Goal: Navigation & Orientation: Find specific page/section

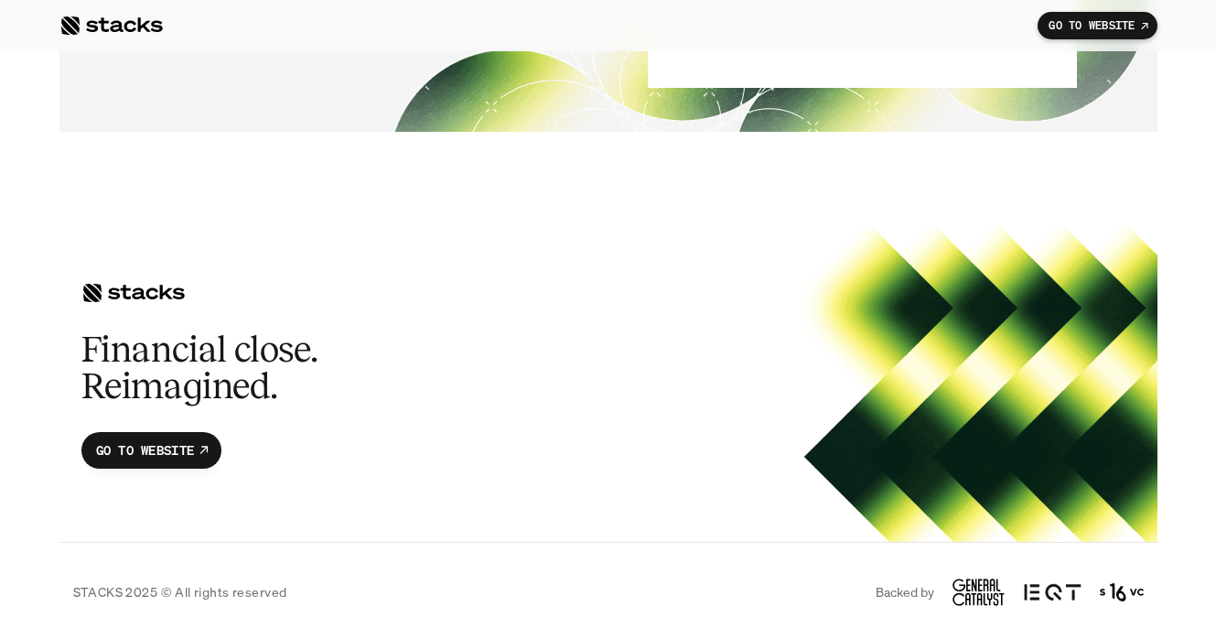
scroll to position [10171, 0]
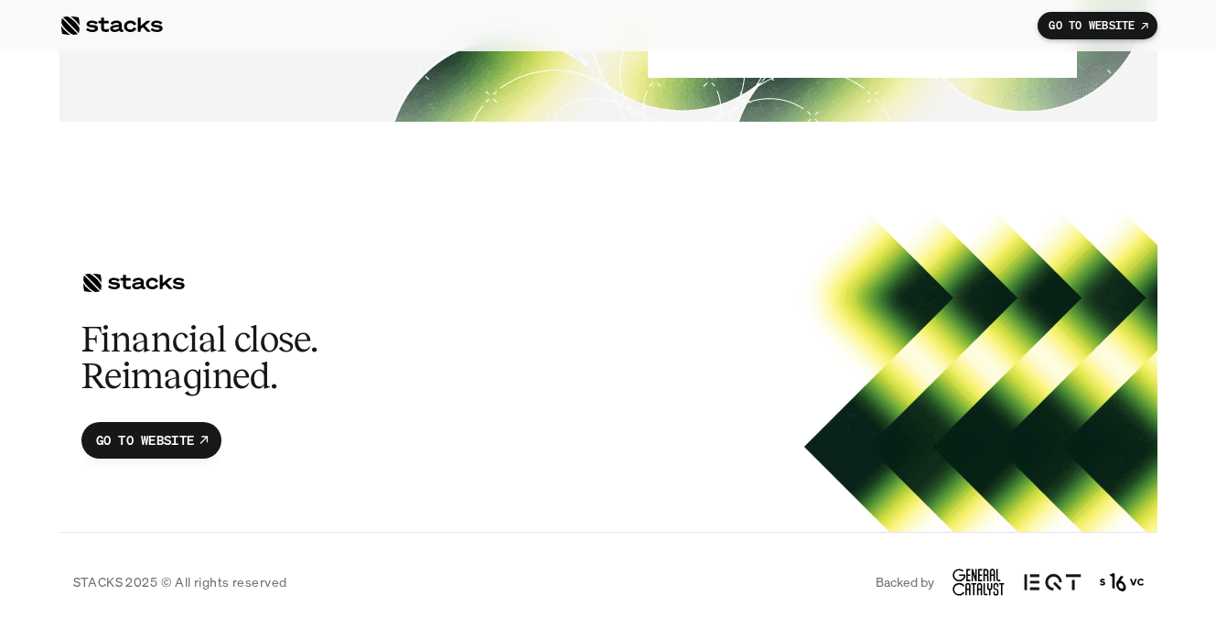
drag, startPoint x: 955, startPoint y: 565, endPoint x: 1006, endPoint y: 571, distance: 51.7
click at [1006, 571] on div "Backed by" at bounding box center [1010, 581] width 268 height 27
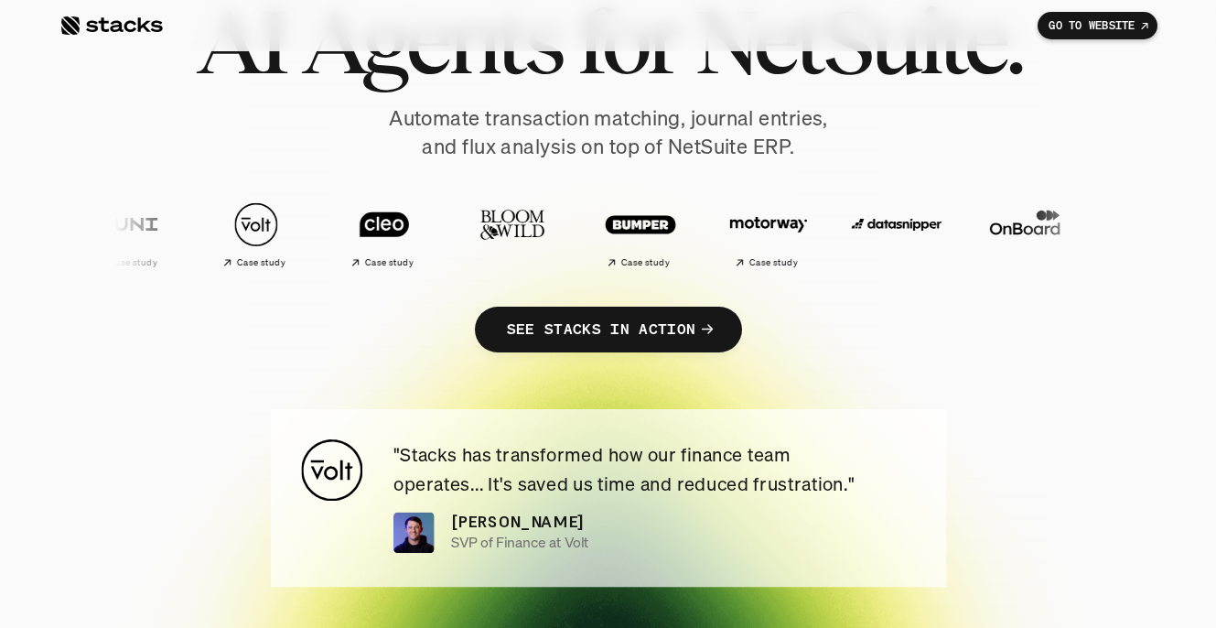
scroll to position [0, 0]
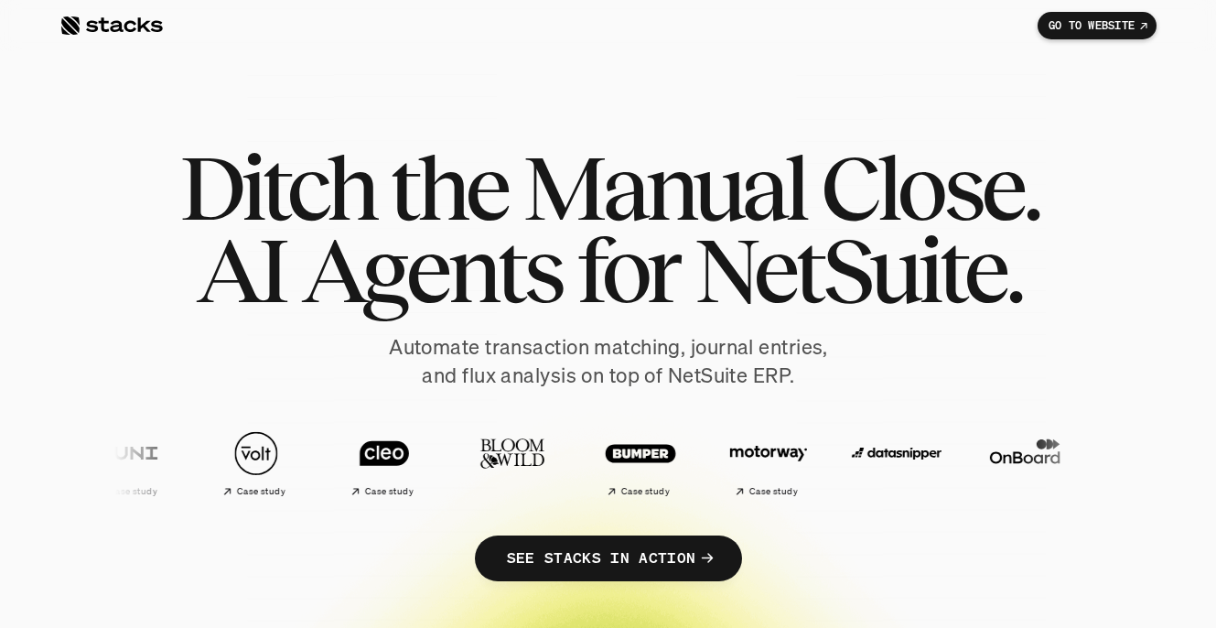
click at [1125, 20] on p "GO TO WEBSITE" at bounding box center [1092, 25] width 86 height 13
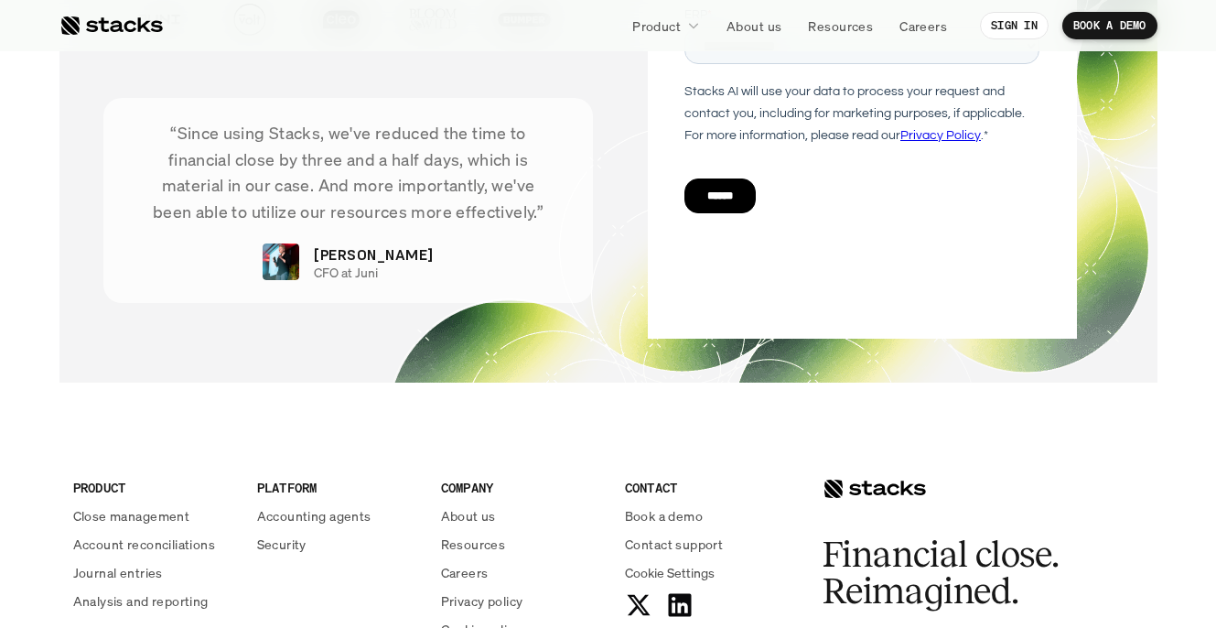
scroll to position [6774, 0]
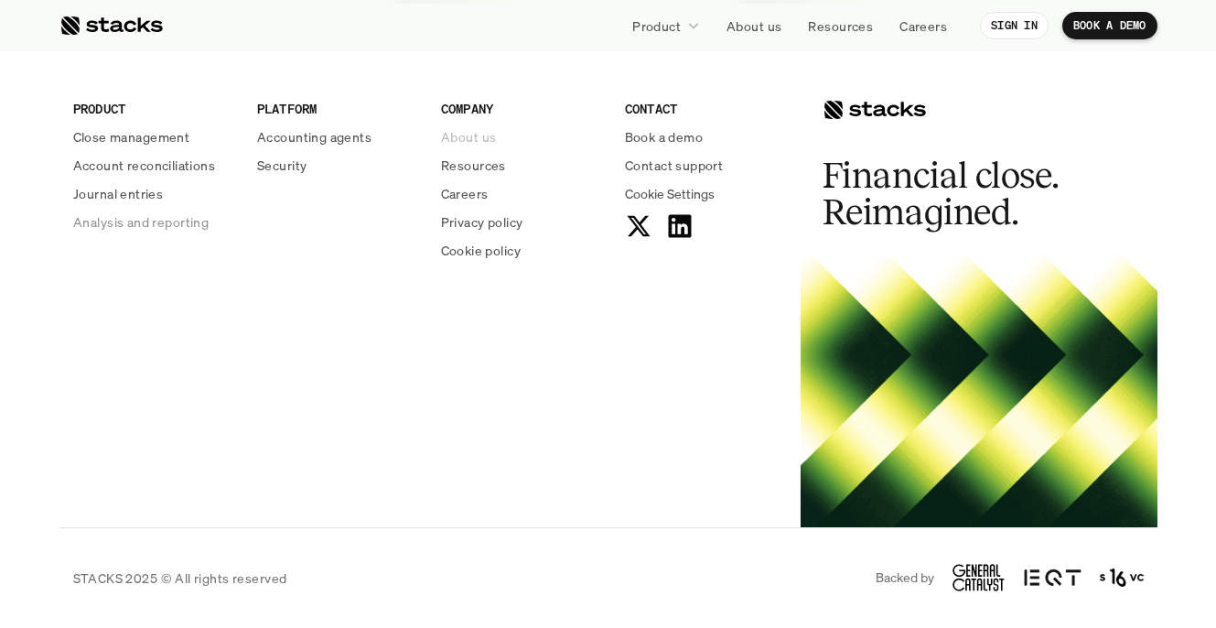
click at [472, 137] on p "About us" at bounding box center [468, 136] width 55 height 19
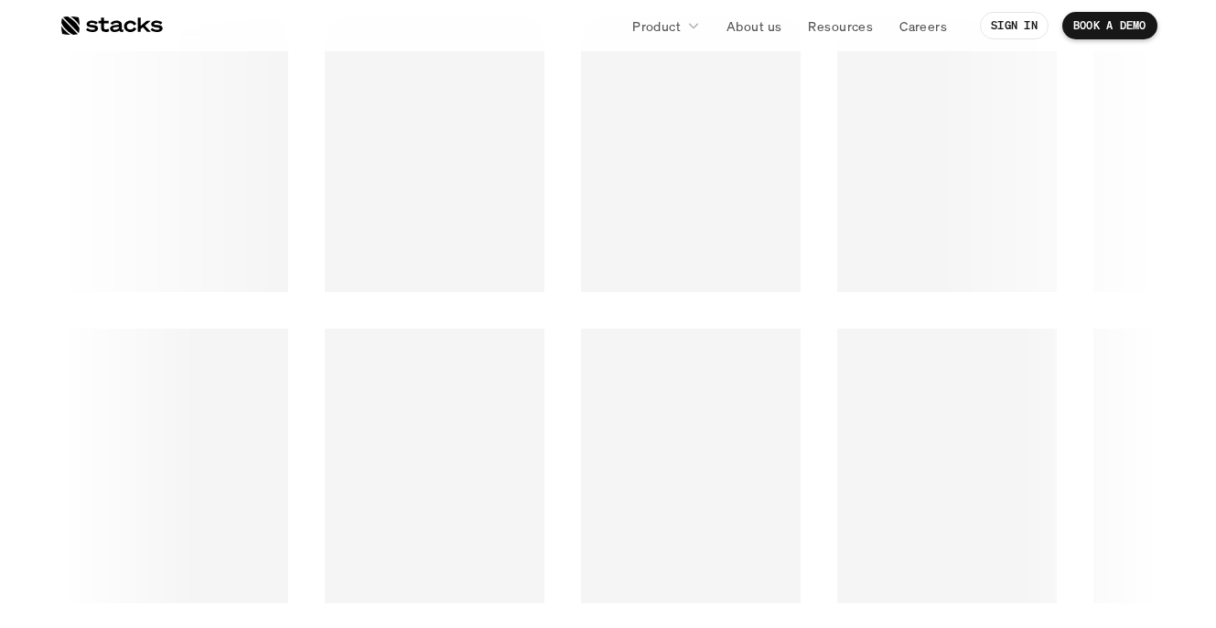
scroll to position [2577, 0]
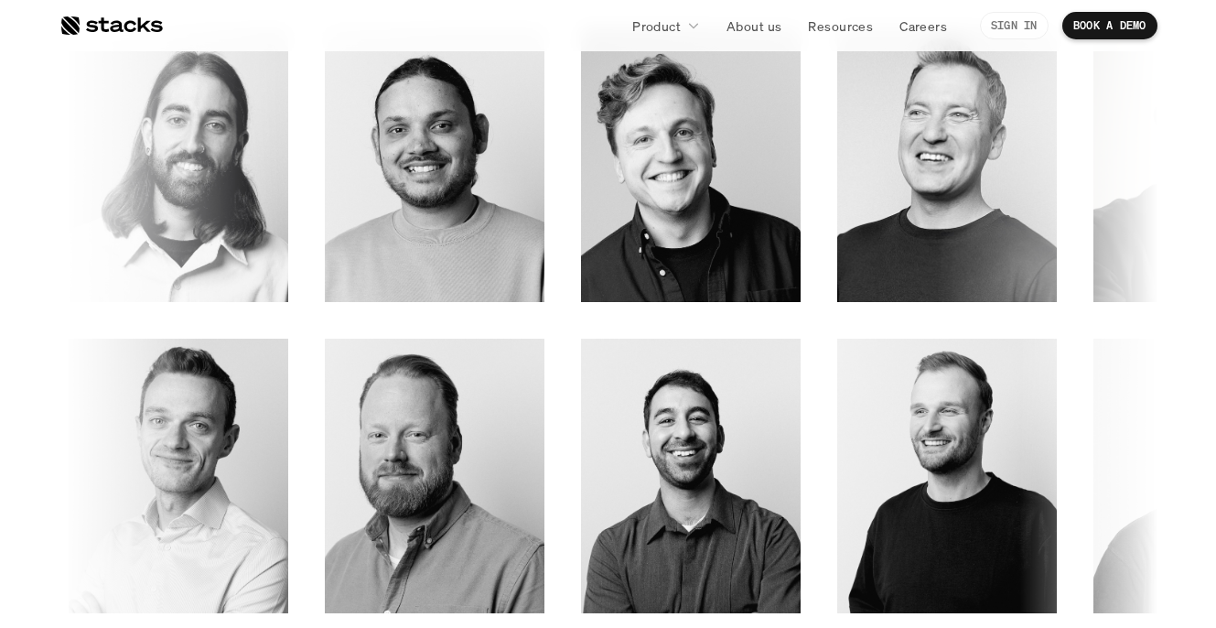
click at [903, 20] on p "Careers" at bounding box center [924, 25] width 48 height 19
